Goal: Find specific page/section: Find specific page/section

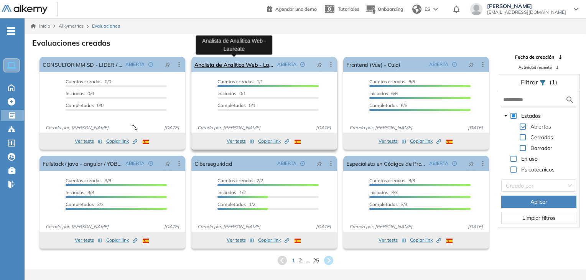
drag, startPoint x: 0, startPoint y: 0, endPoint x: 247, endPoint y: 64, distance: 255.5
click at [247, 64] on link "Analista de Analitica Web - Laureate" at bounding box center [234, 64] width 80 height 15
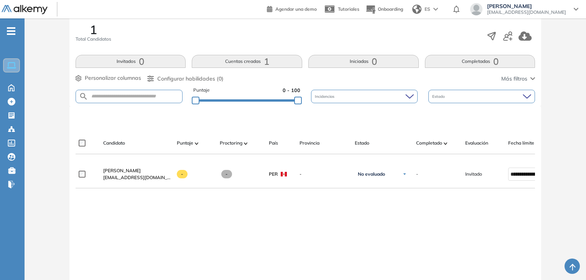
scroll to position [161, 0]
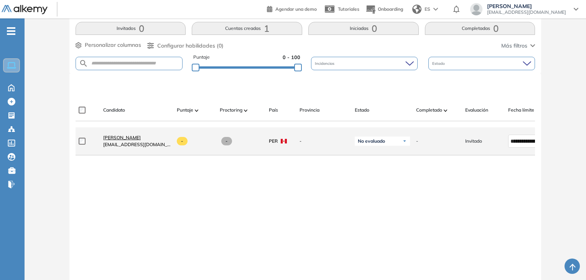
click at [140, 140] on span "[PERSON_NAME]" at bounding box center [122, 138] width 38 height 6
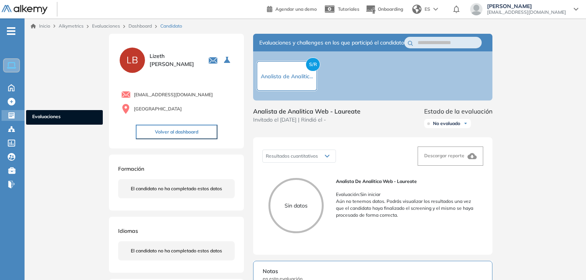
click at [10, 112] on icon at bounding box center [11, 115] width 6 height 6
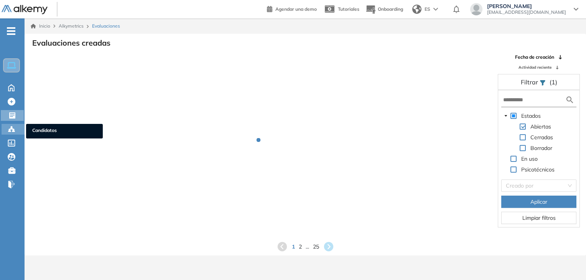
click at [11, 128] on icon at bounding box center [11, 129] width 2 height 2
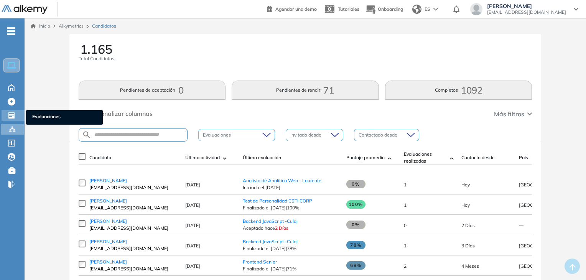
click at [11, 113] on icon at bounding box center [11, 115] width 6 height 6
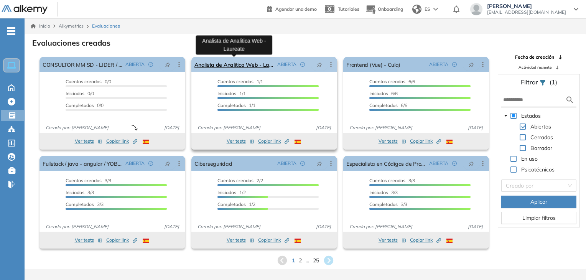
click at [235, 66] on link "Analista de Analitica Web - Laureate" at bounding box center [234, 64] width 80 height 15
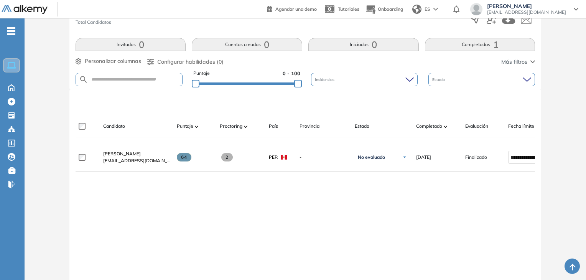
scroll to position [192, 0]
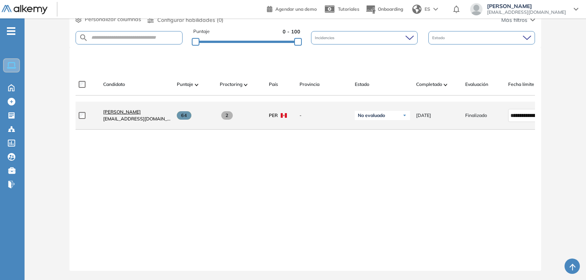
click at [141, 110] on span "[PERSON_NAME]" at bounding box center [122, 112] width 38 height 6
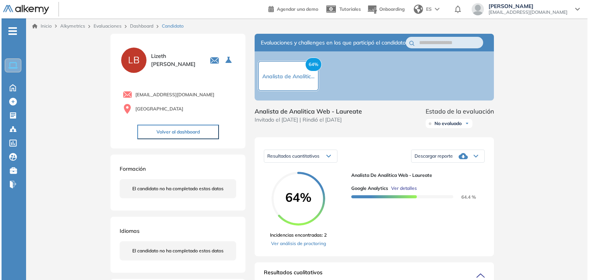
scroll to position [38, 0]
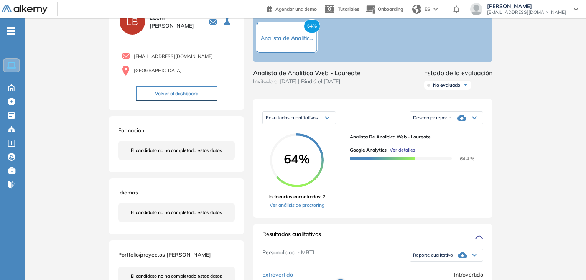
click at [409, 153] on span "Ver detalles" at bounding box center [402, 149] width 26 height 7
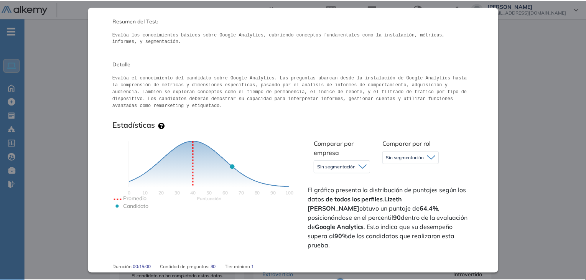
scroll to position [0, 0]
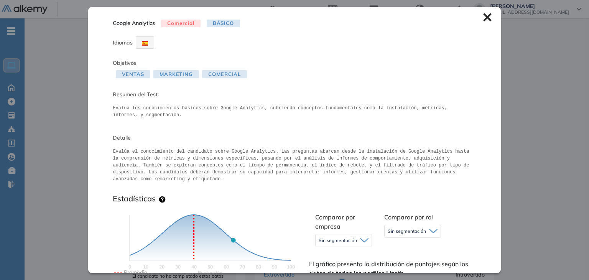
click at [483, 17] on icon at bounding box center [487, 17] width 8 height 8
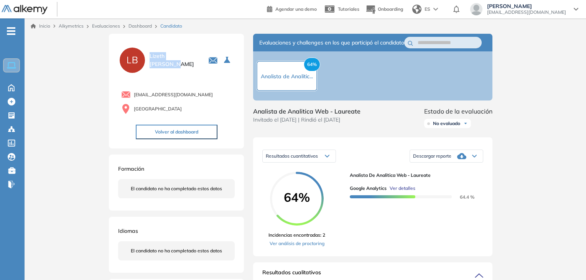
drag, startPoint x: 148, startPoint y: 58, endPoint x: 196, endPoint y: 58, distance: 47.5
click at [196, 58] on div "[PERSON_NAME]" at bounding box center [176, 60] width 117 height 28
copy span "[PERSON_NAME]"
click at [4, 115] on div "Evaluaciones Evaluaciones" at bounding box center [13, 115] width 23 height 11
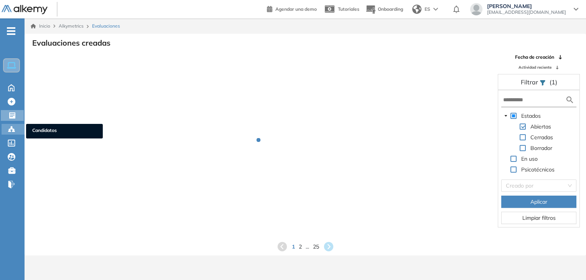
click at [10, 127] on icon at bounding box center [12, 129] width 8 height 8
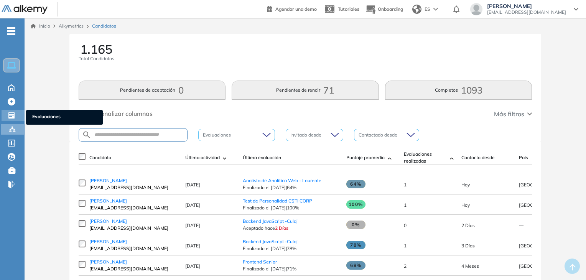
click at [14, 114] on icon at bounding box center [11, 115] width 6 height 6
